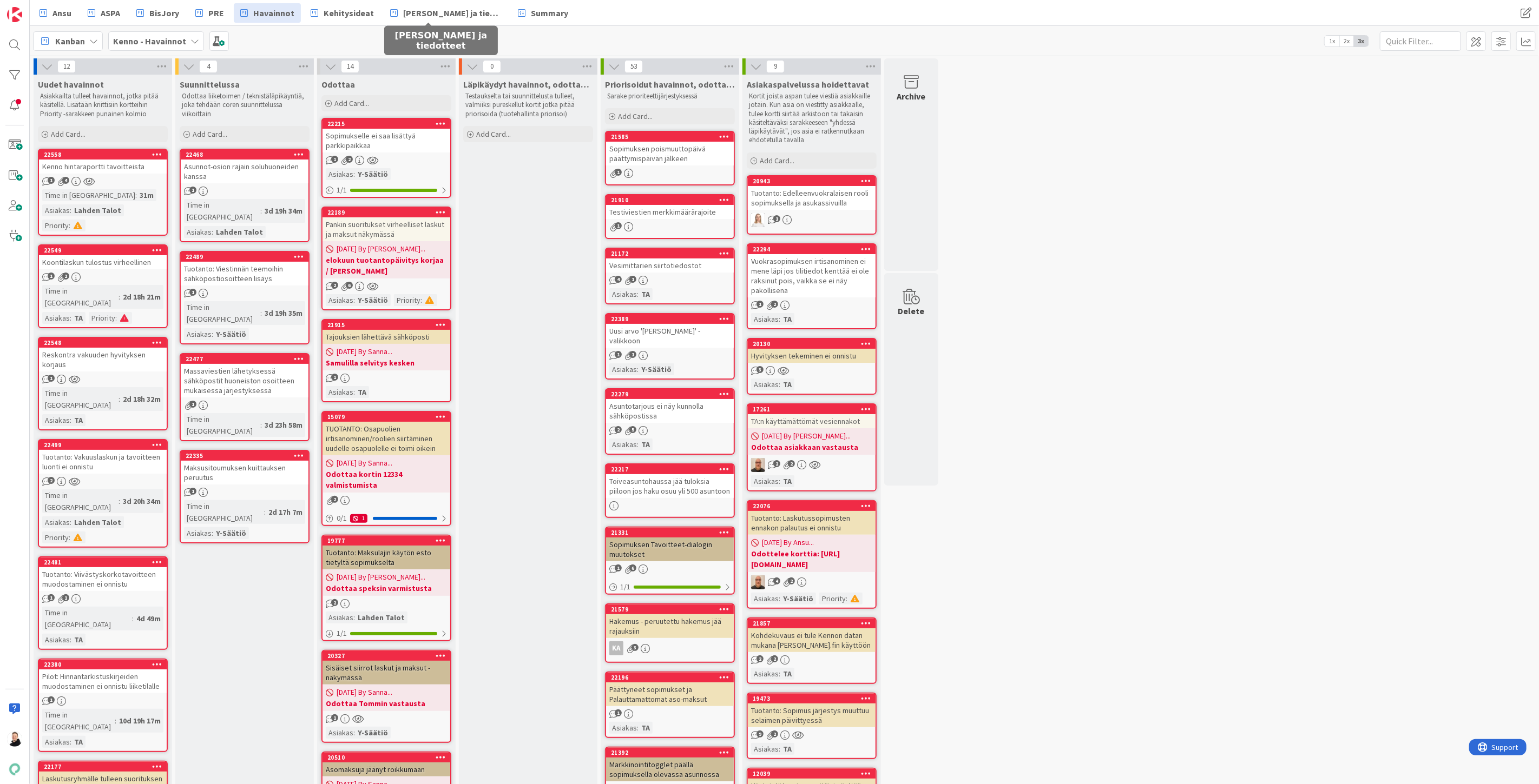
click at [445, 13] on span "[PERSON_NAME] ja tiedotteet" at bounding box center [452, 13] width 99 height 13
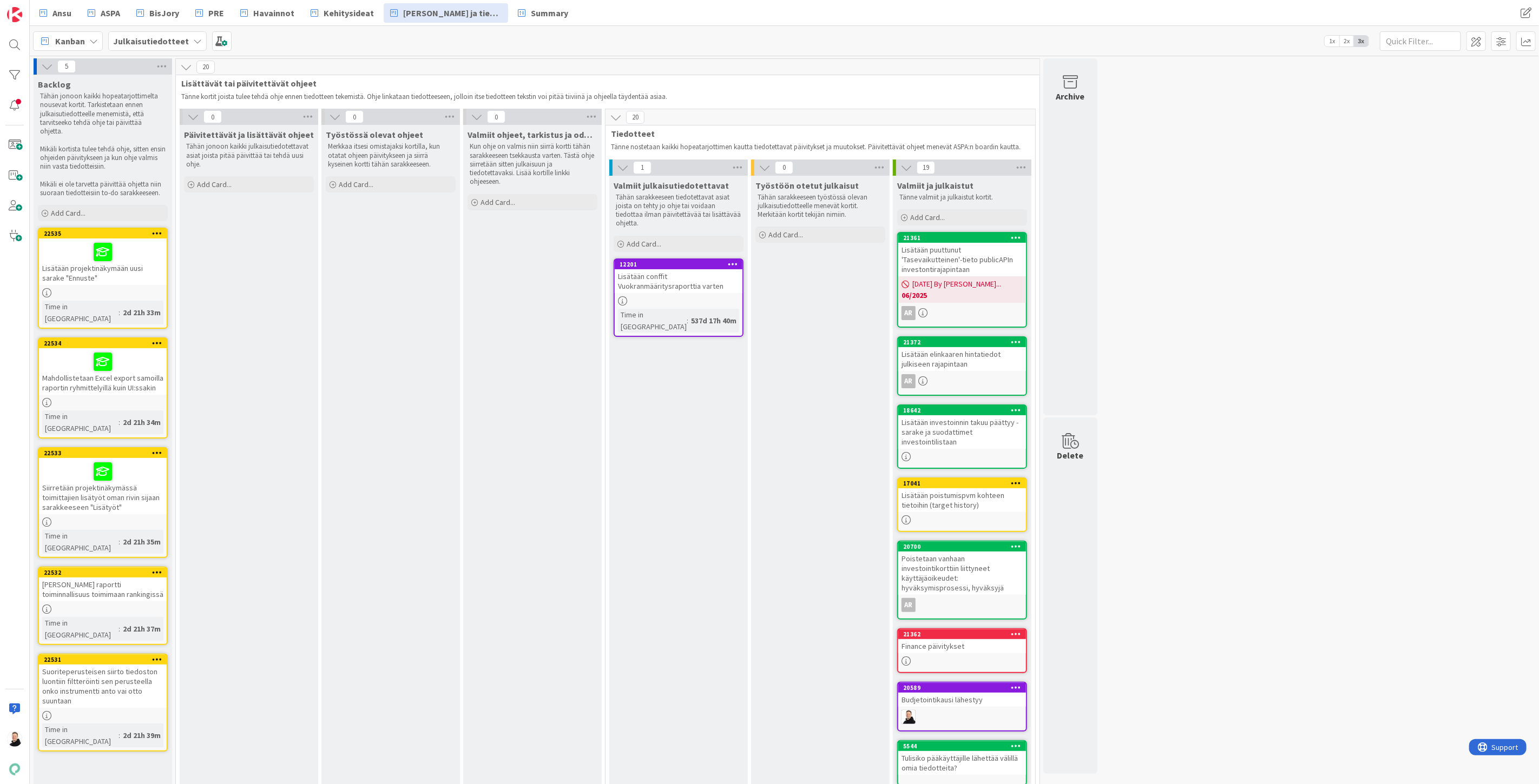
click at [87, 359] on div "Mahdollistetaan Excel export samoilla raportin ryhmittelyillä kuin UI:ssakin" at bounding box center [103, 371] width 128 height 47
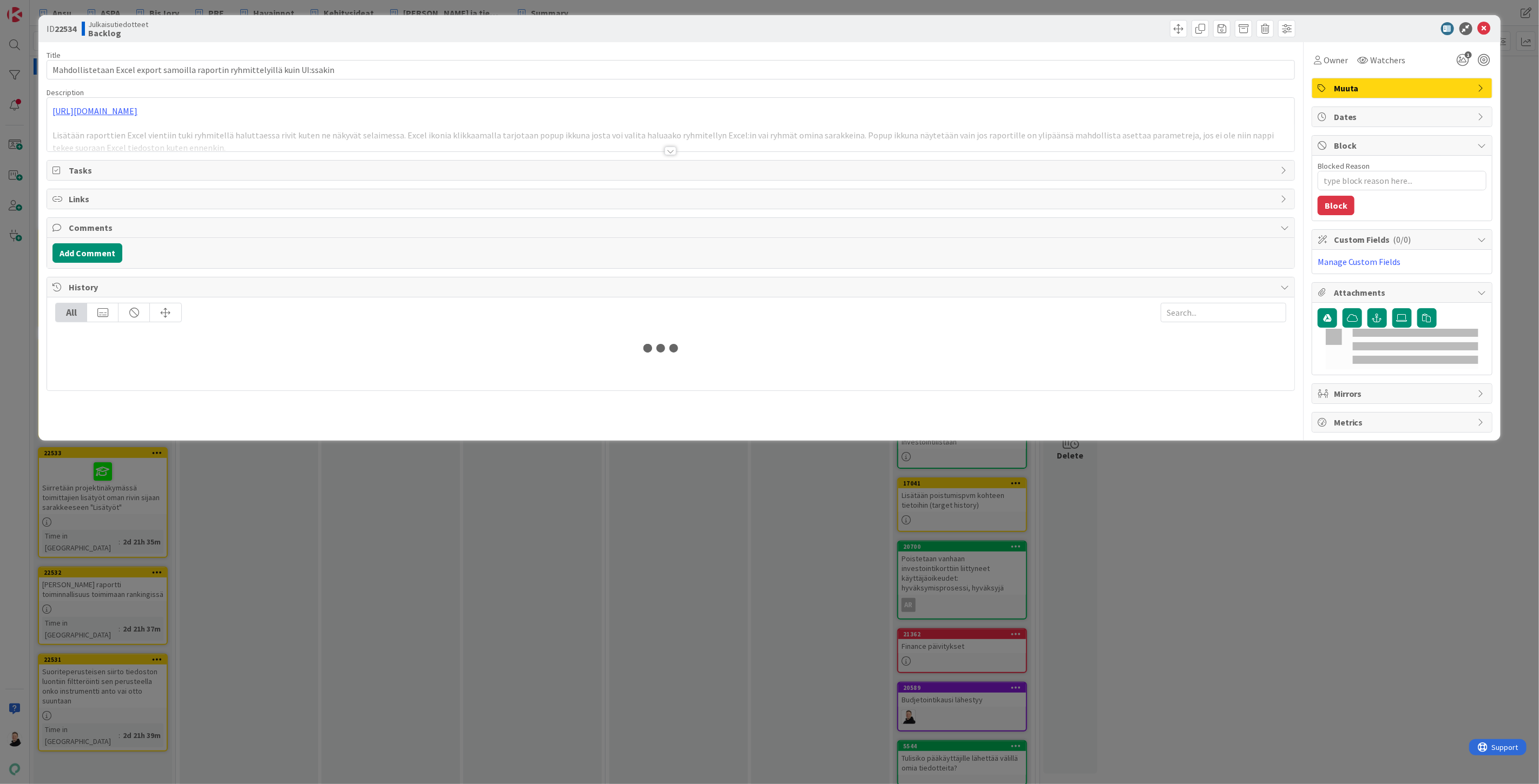
type textarea "x"
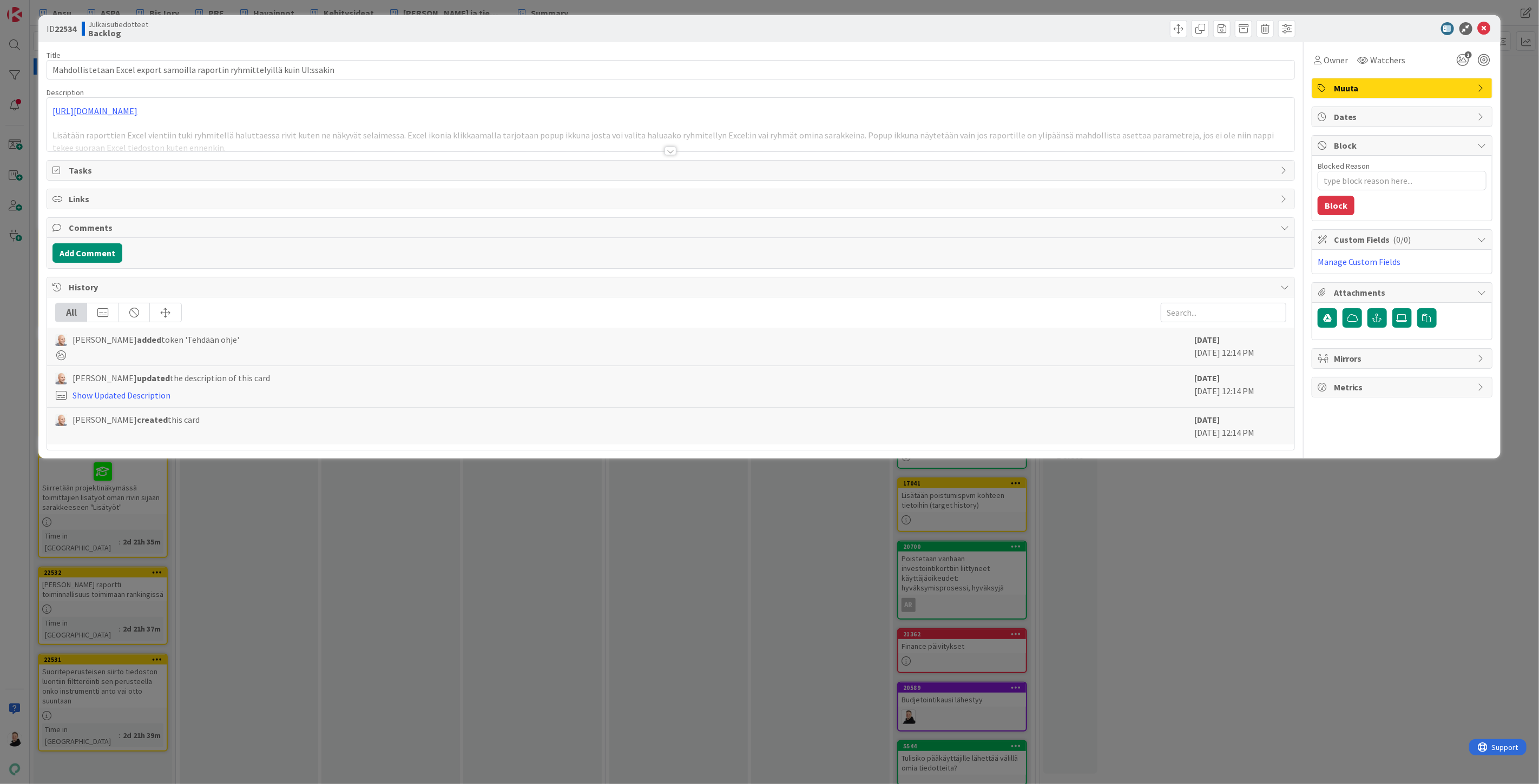
click at [668, 149] on div at bounding box center [670, 150] width 12 height 8
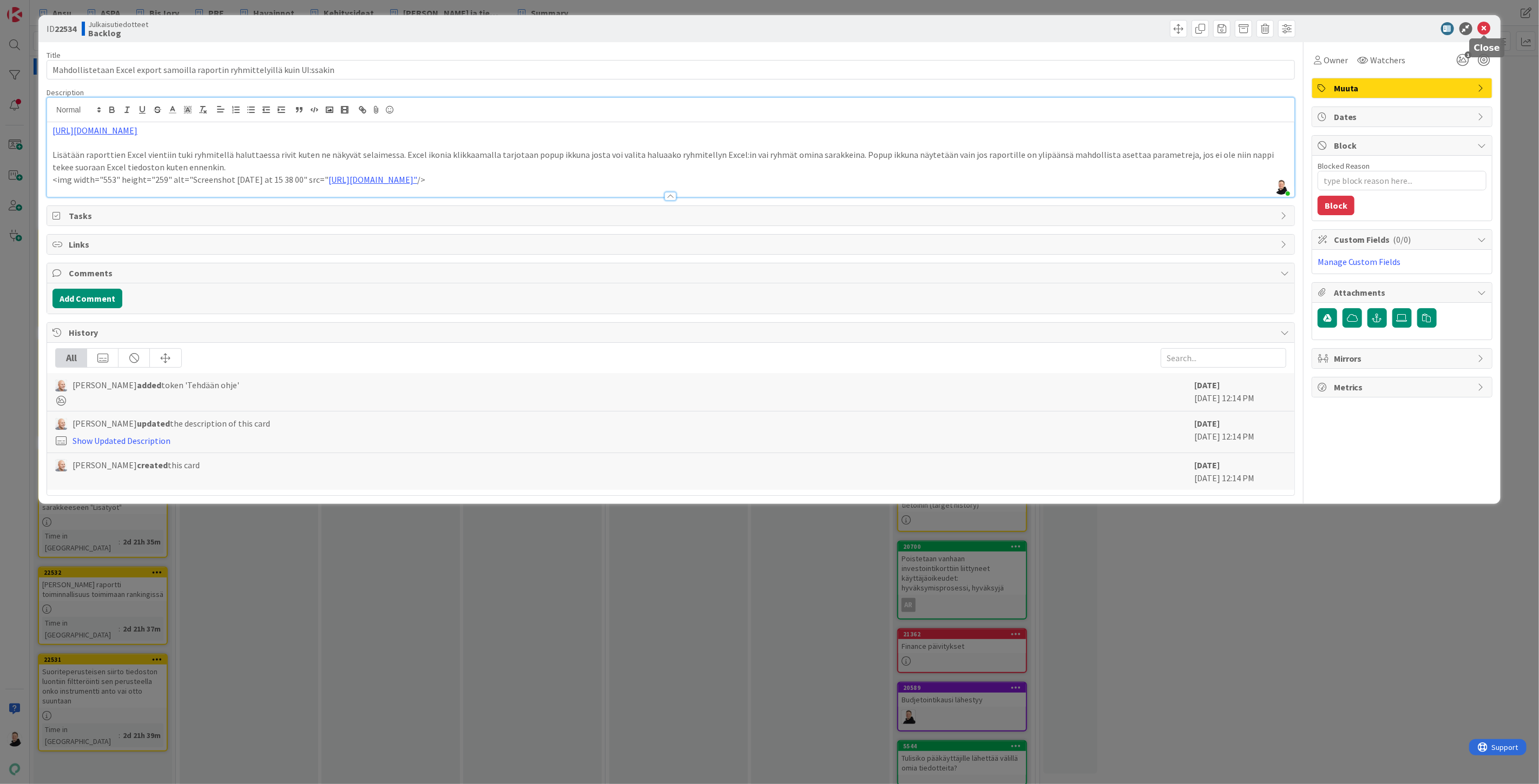
click at [1485, 26] on icon at bounding box center [1485, 29] width 13 height 13
